Goal: Task Accomplishment & Management: Use online tool/utility

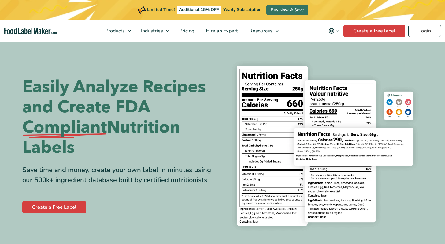
drag, startPoint x: 0, startPoint y: 0, endPoint x: 432, endPoint y: 24, distance: 432.9
click at [432, 24] on nav "Products Food Nutrition Labelling Supplements Formulation & Labelling Industrie…" at bounding box center [222, 31] width 445 height 23
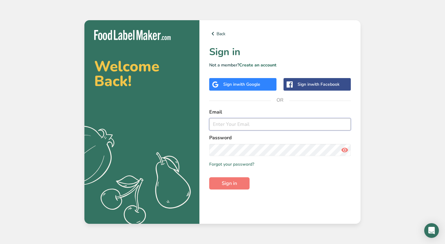
click at [242, 128] on input "email" at bounding box center [280, 124] width 142 height 12
type input "[PERSON_NAME][EMAIL_ADDRESS][DOMAIN_NAME]"
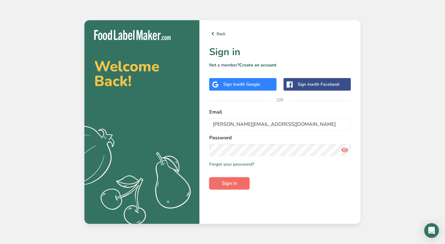
click at [223, 184] on span "Sign in" at bounding box center [229, 183] width 15 height 7
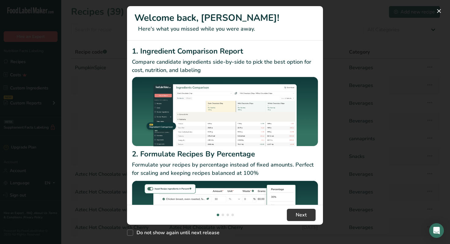
click at [330, 10] on div "New Features" at bounding box center [225, 122] width 450 height 244
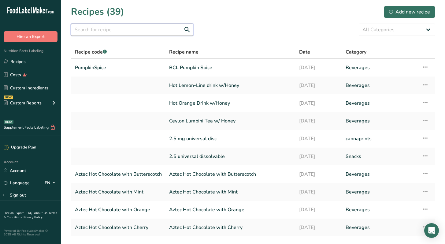
click at [154, 32] on input "text" at bounding box center [132, 30] width 122 height 12
type input "italian"
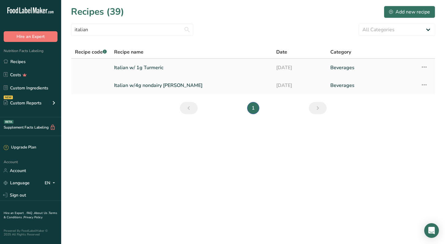
click at [157, 67] on link "Italian w/ 1g Turmeric" at bounding box center [191, 67] width 155 height 13
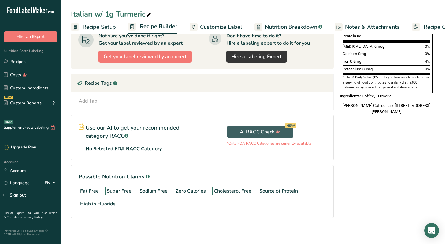
scroll to position [172, 0]
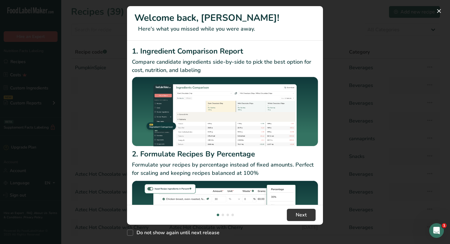
click at [366, 46] on div "New Features" at bounding box center [225, 122] width 450 height 244
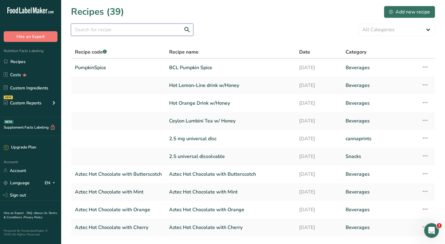
click at [127, 27] on input "text" at bounding box center [132, 30] width 122 height 12
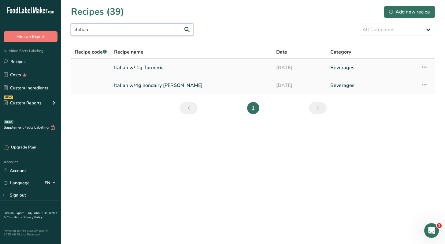
type input "italian"
click at [176, 72] on link "Italian w/ 1g Turmeric" at bounding box center [191, 67] width 155 height 13
